Goal: Find specific page/section: Locate a particular part of the current website

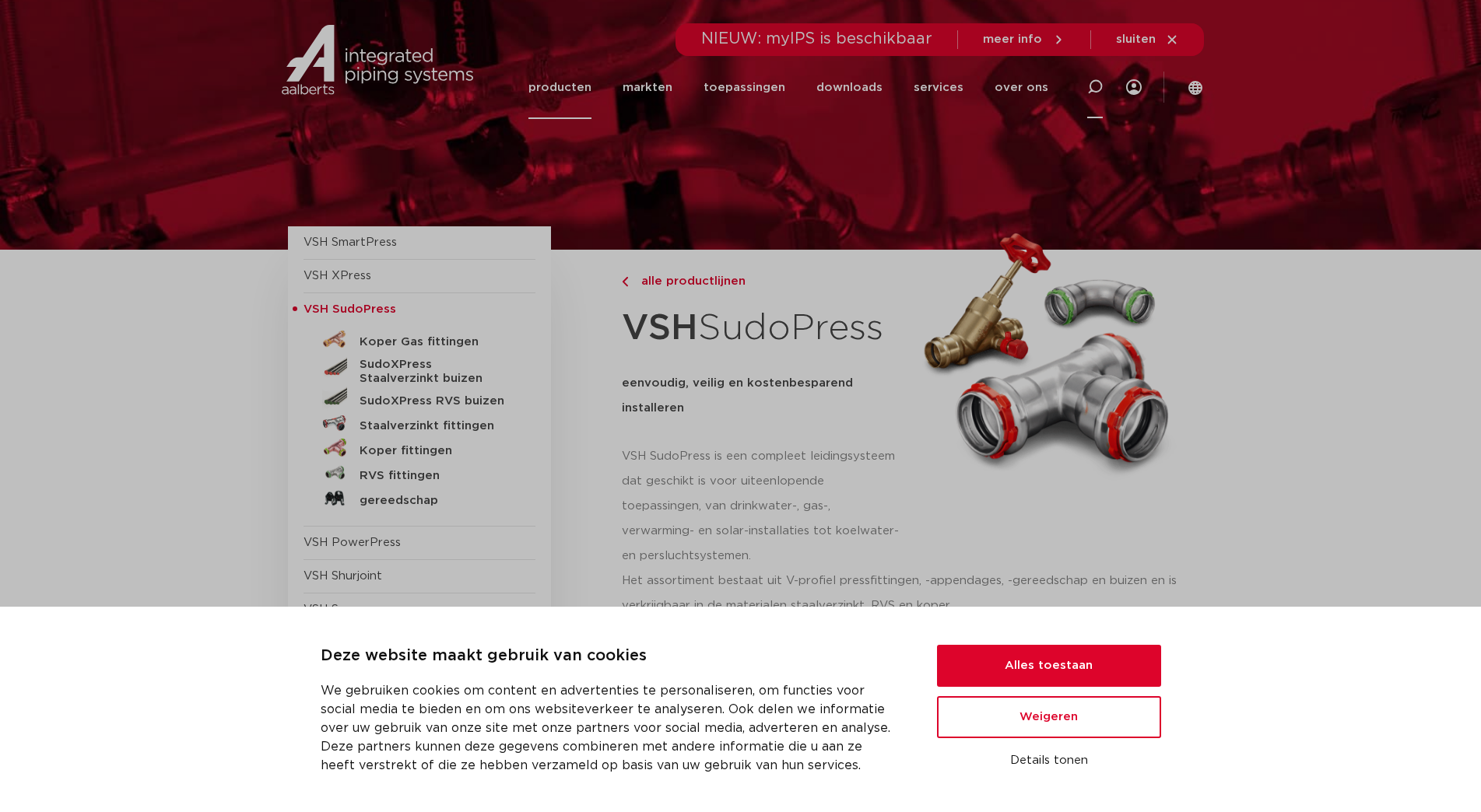
click at [1099, 81] on icon at bounding box center [1095, 87] width 19 height 19
click at [762, 93] on input "Zoeken" at bounding box center [870, 84] width 490 height 31
paste input "6563018"
type input "6563018"
click button "Zoeken" at bounding box center [0, 0] width 0 height 0
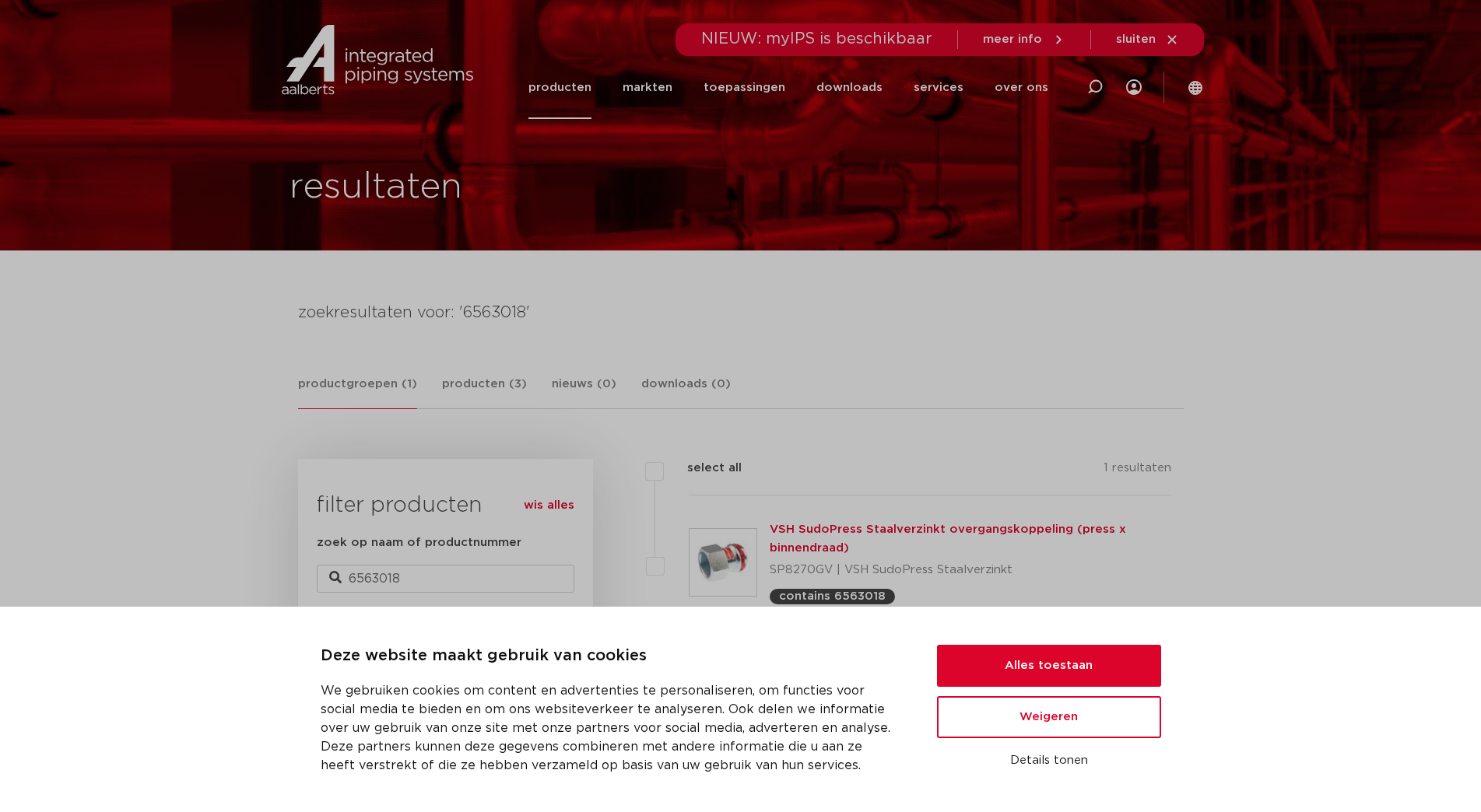
click at [807, 533] on link "VSH SudoPress Staalverzinkt overgangskoppeling (press x binnendraad)" at bounding box center [948, 539] width 357 height 30
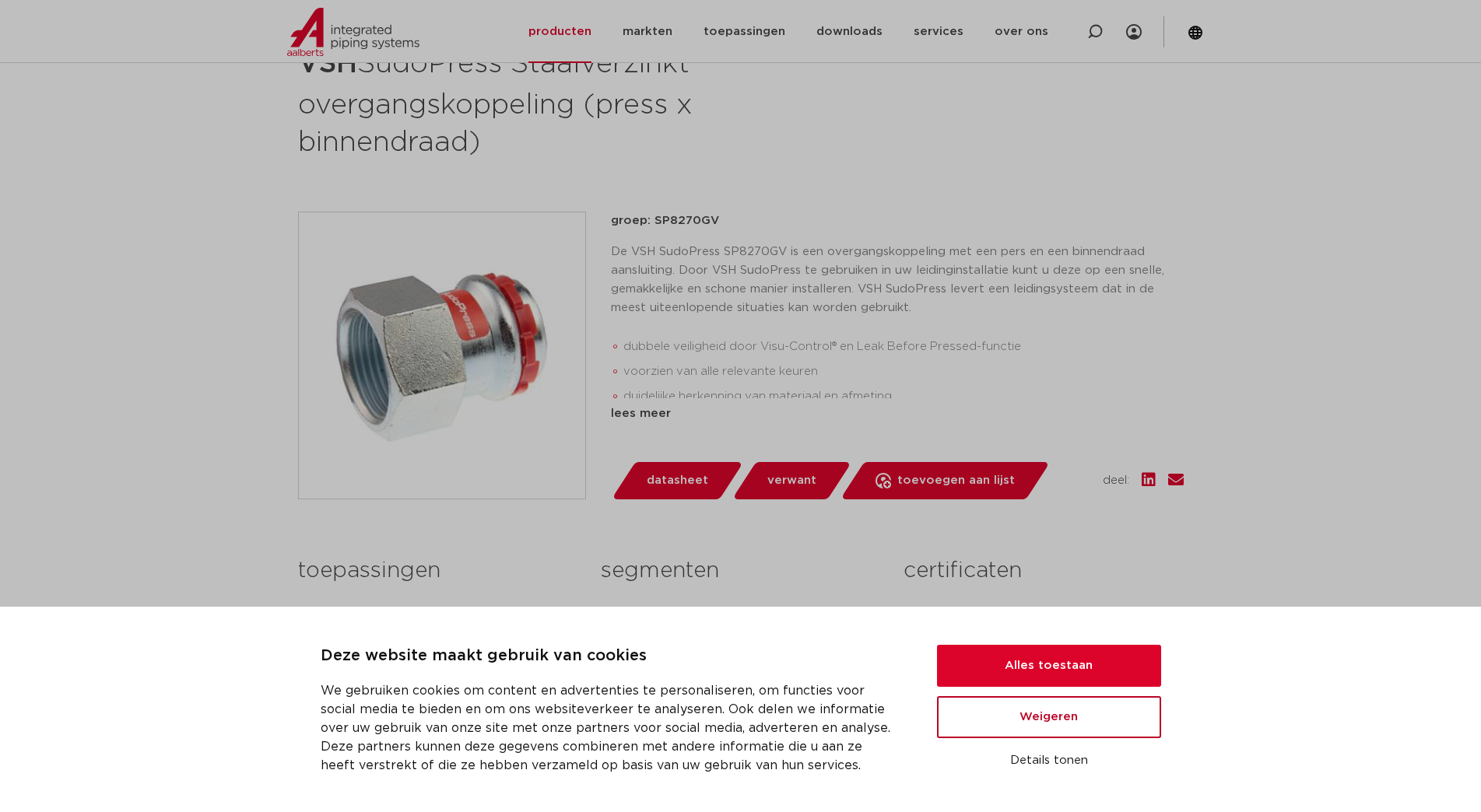
click at [1049, 726] on button "Weigeren" at bounding box center [1048, 717] width 224 height 42
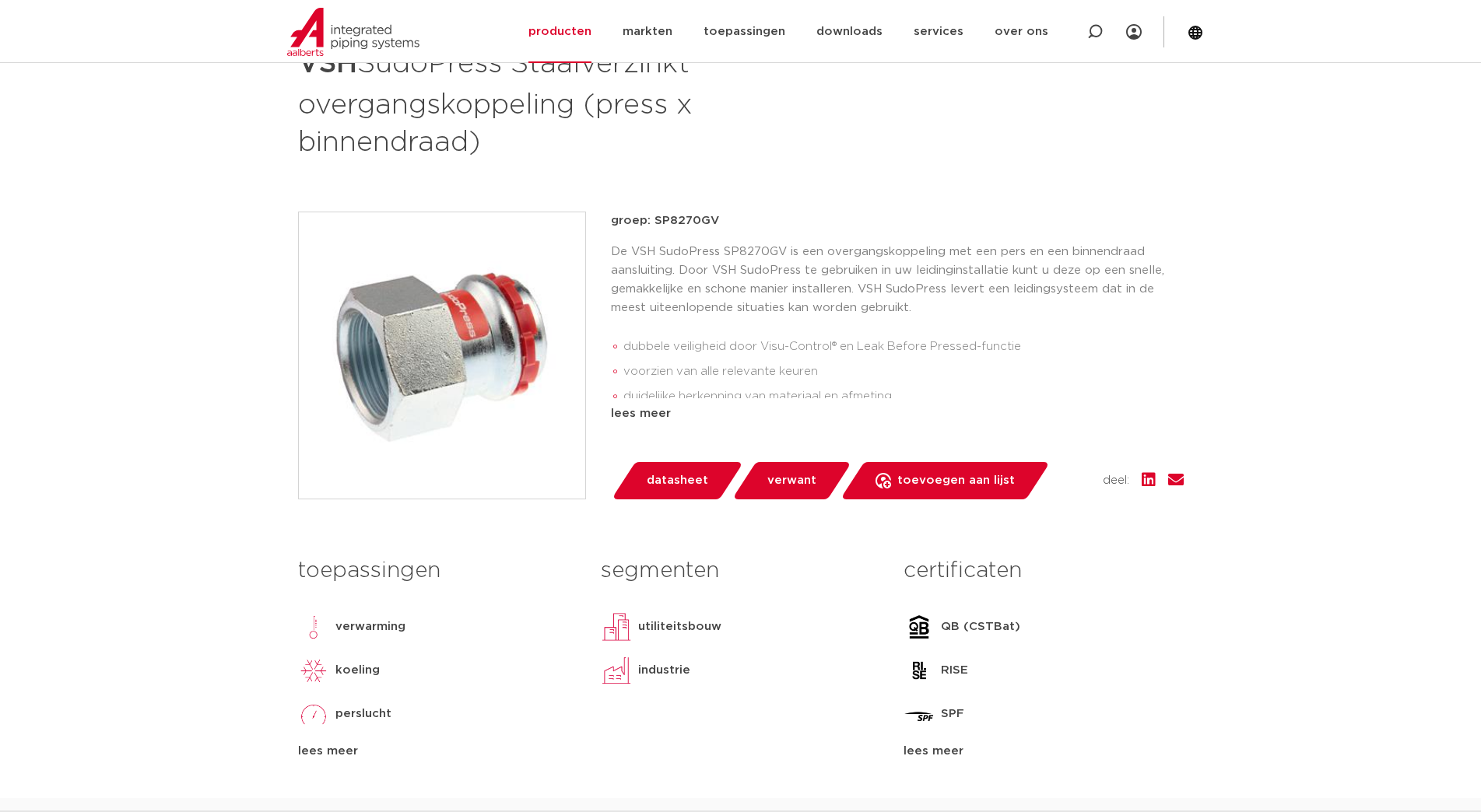
scroll to position [234, 0]
